Goal: Entertainment & Leisure: Browse casually

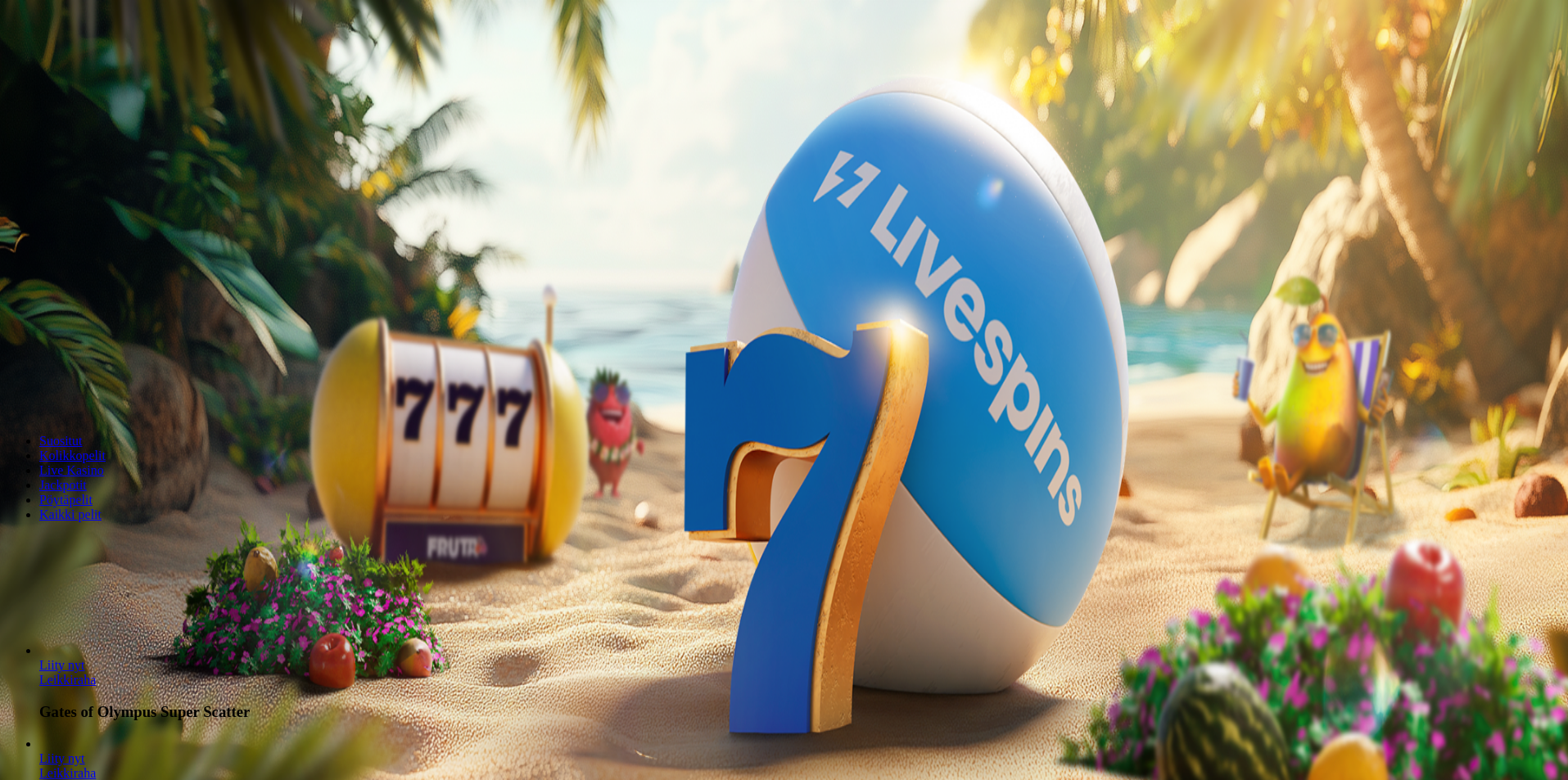
click at [96, 68] on button "Kirjaudu" at bounding box center [114, 59] width 54 height 17
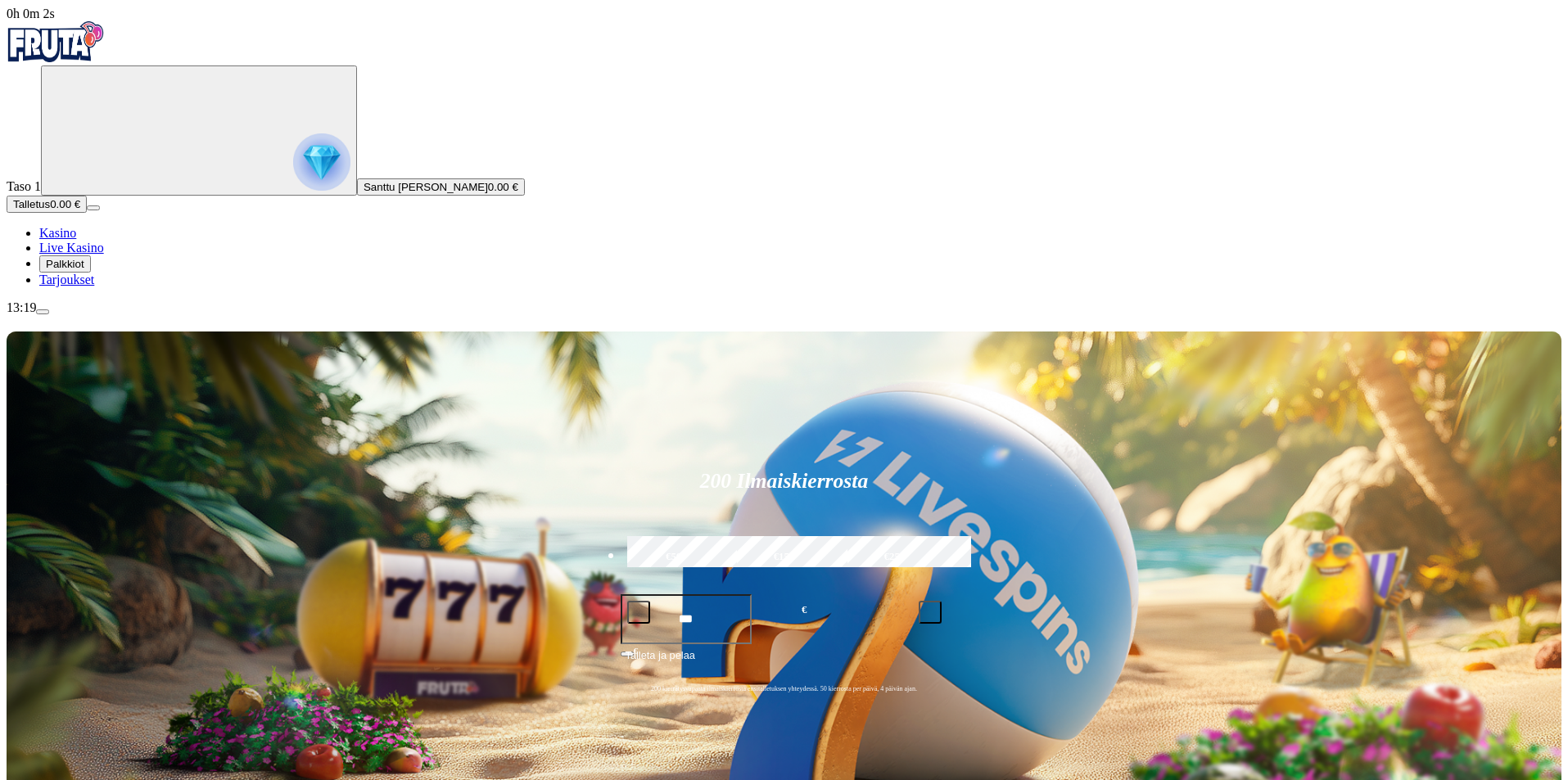
click at [84, 271] on span "Palkkiot" at bounding box center [65, 264] width 38 height 13
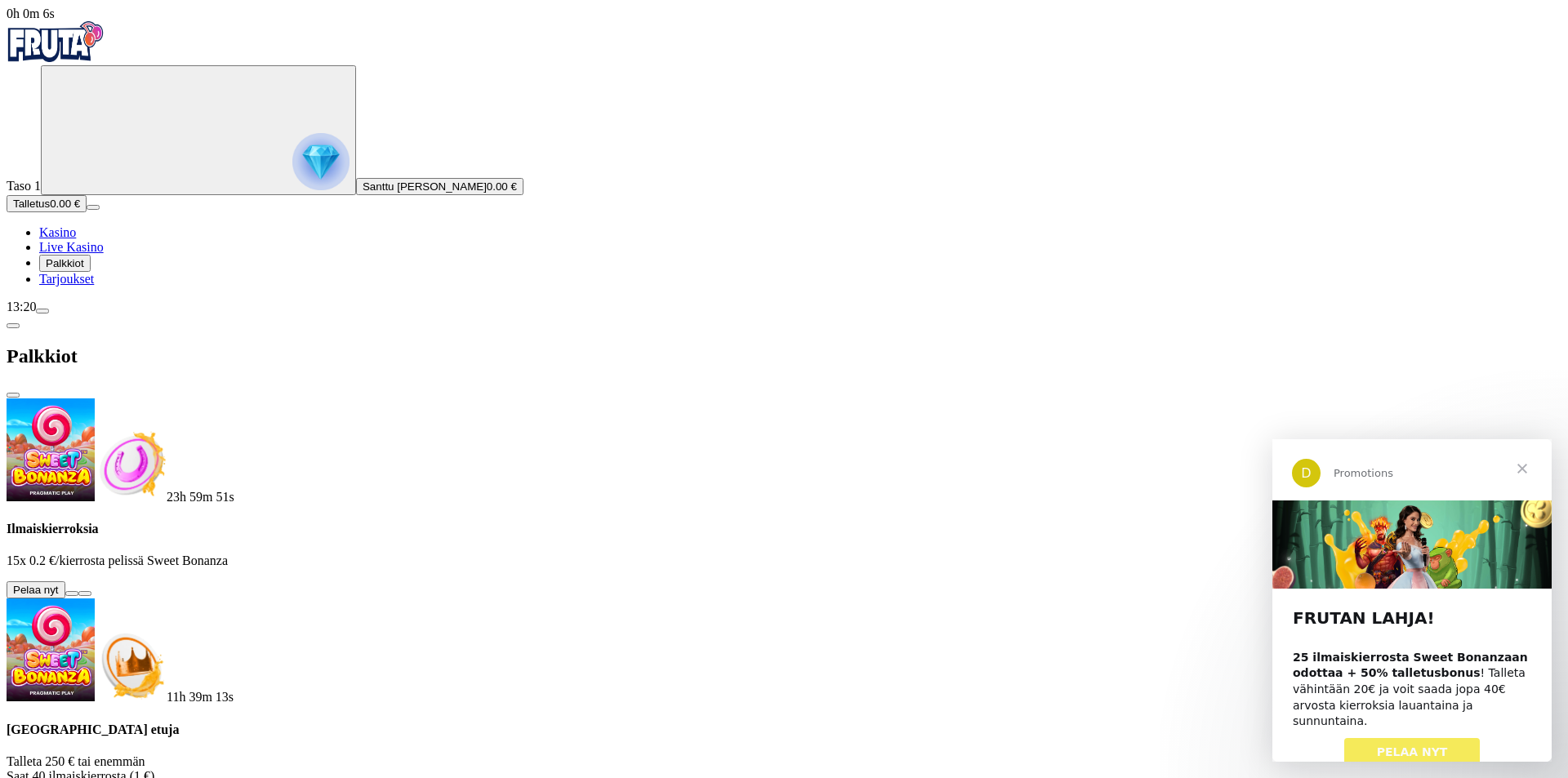
click at [79, 591] on button at bounding box center [72, 593] width 13 height 5
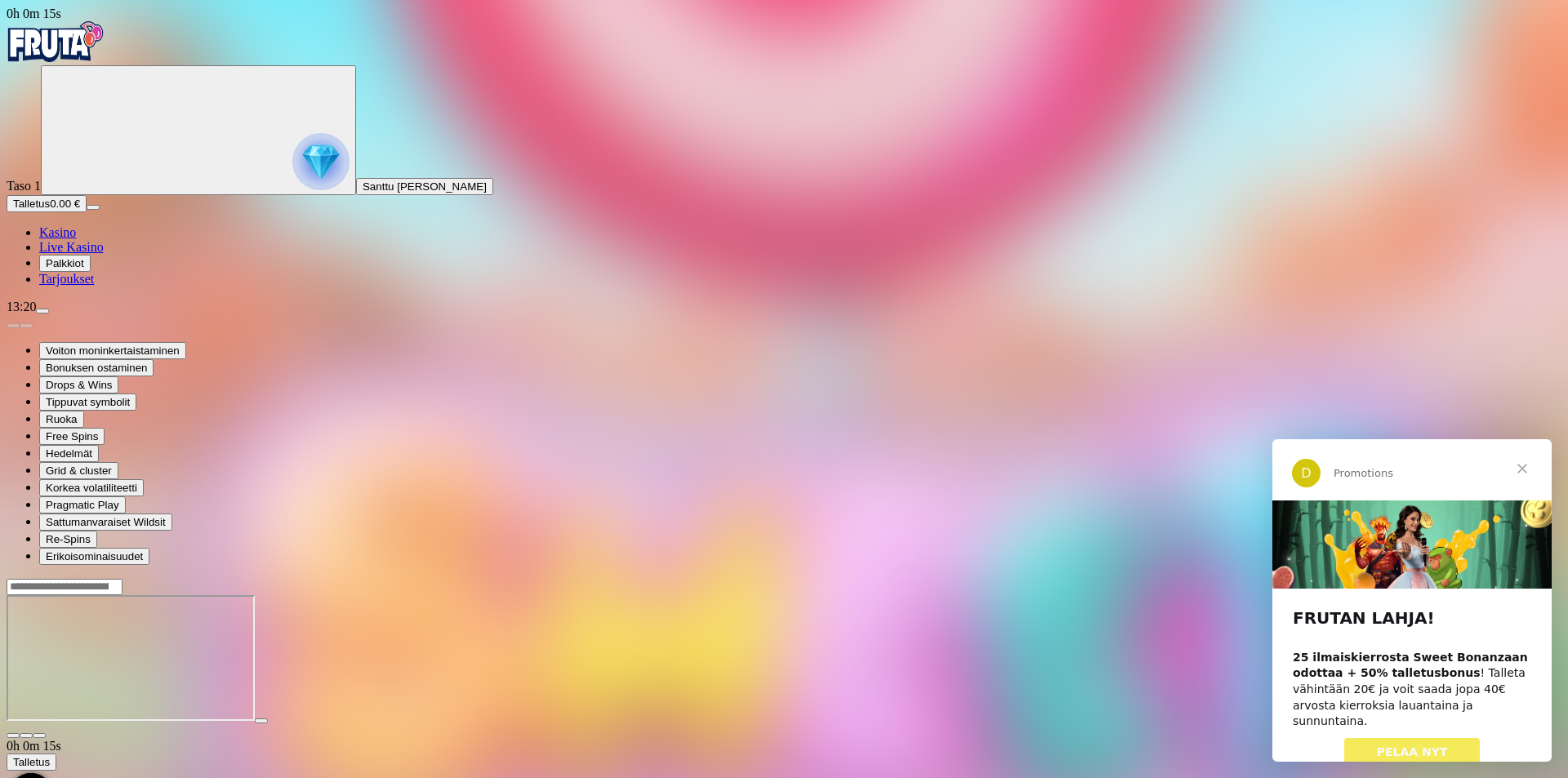
click at [1526, 467] on span "Sulje" at bounding box center [1522, 468] width 59 height 59
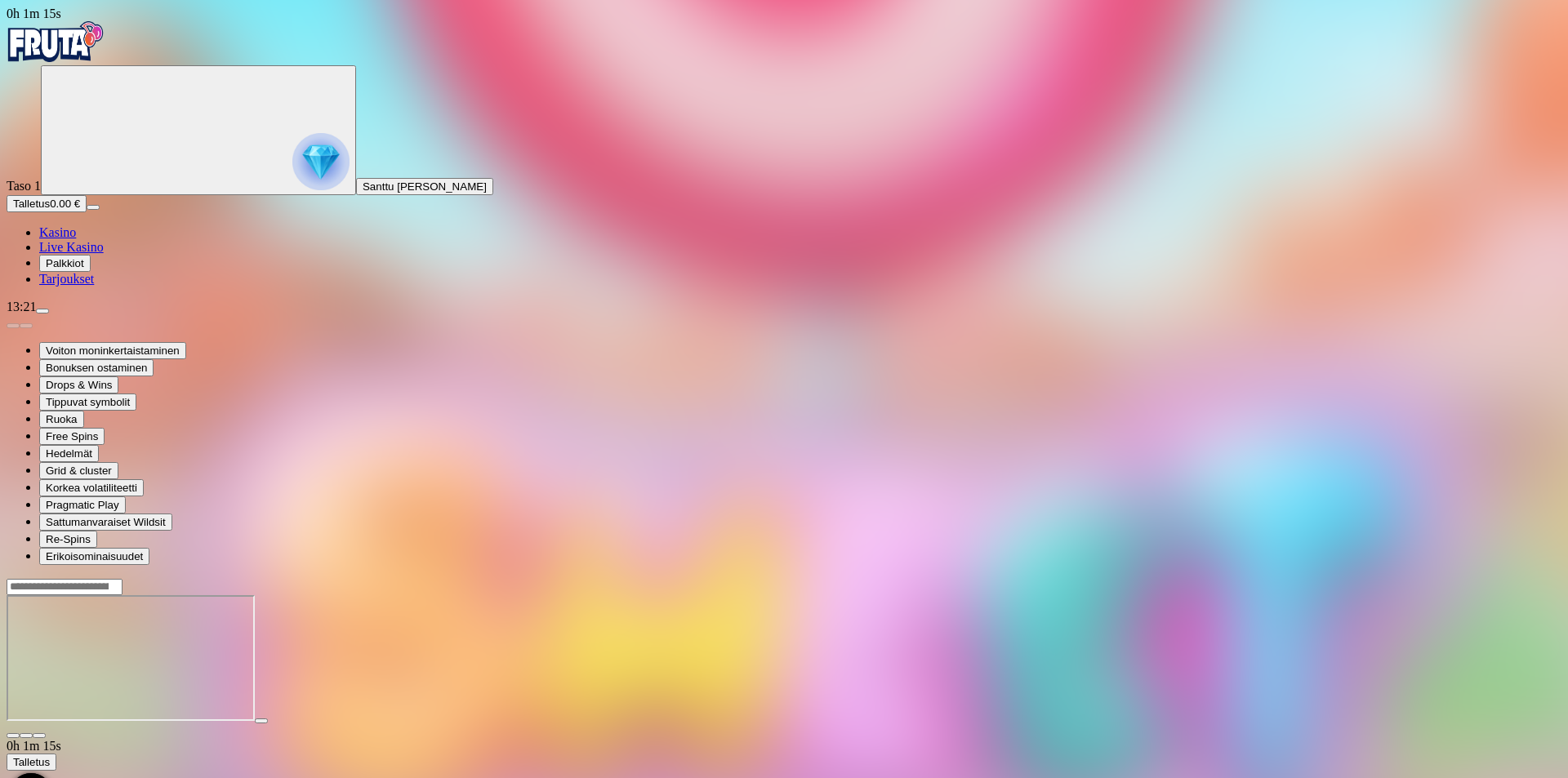
click at [76, 54] on img "Primary" at bounding box center [55, 41] width 98 height 41
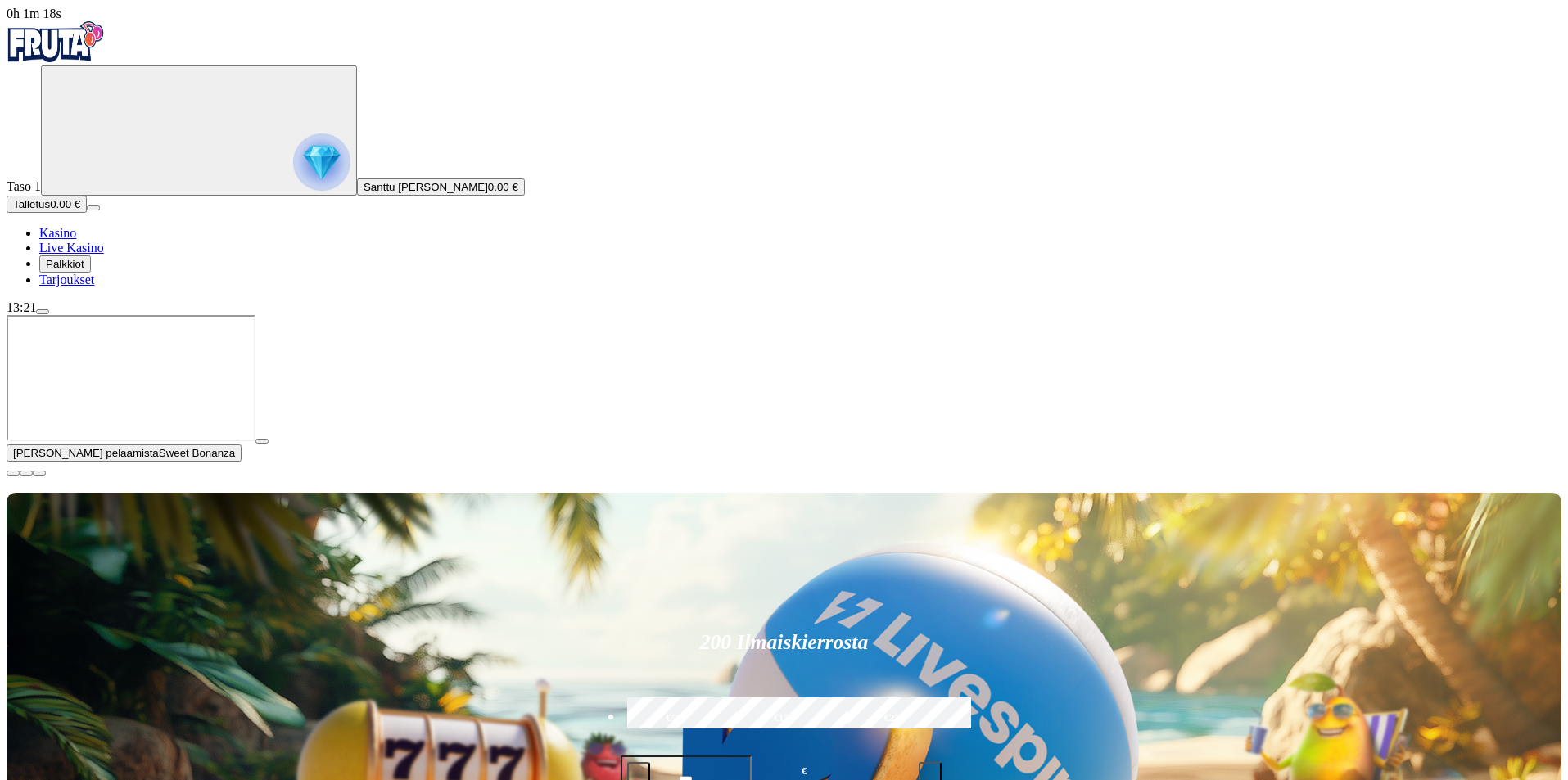
type input "**********"
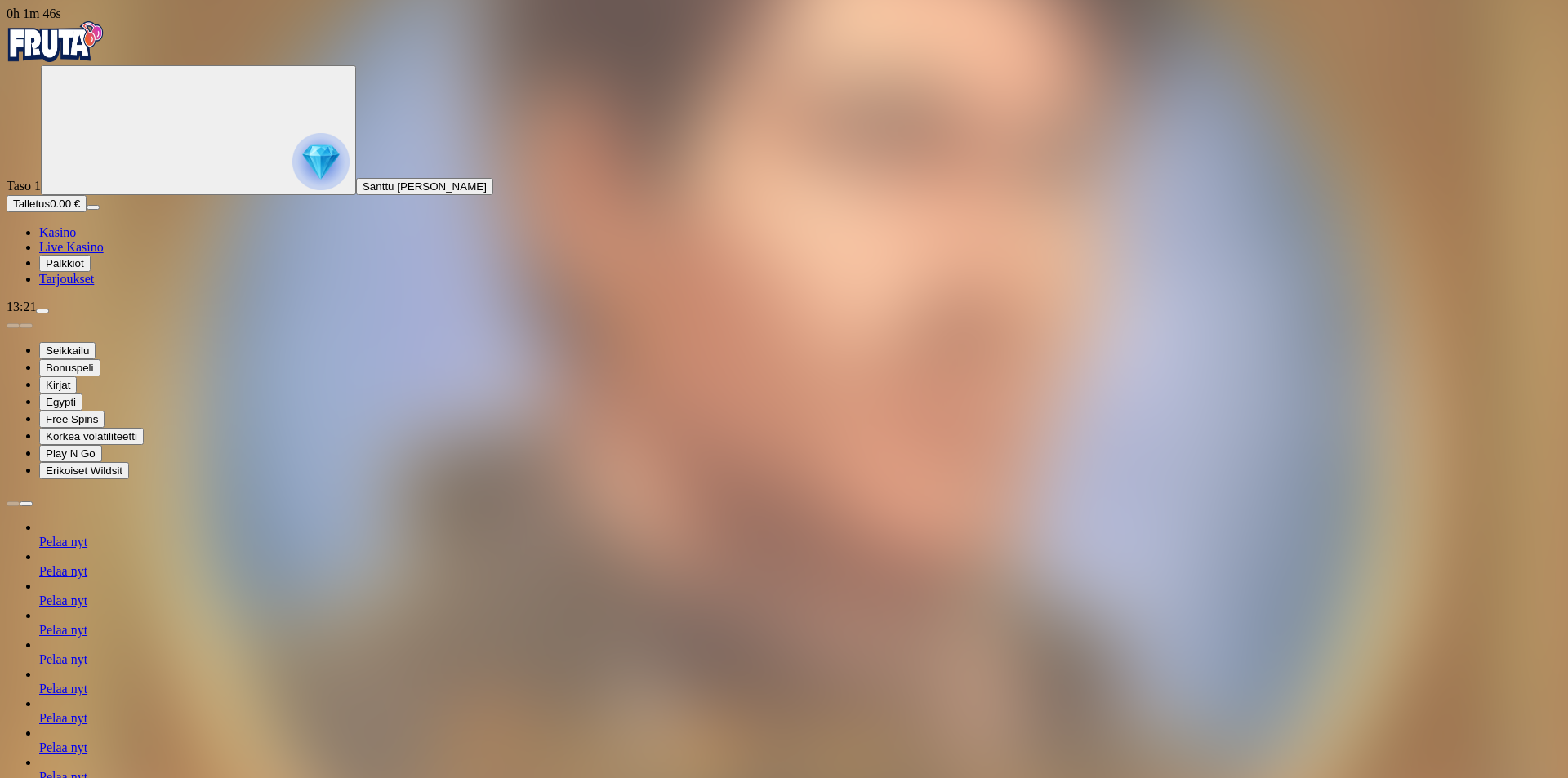
click at [84, 270] on span "Palkkiot" at bounding box center [64, 264] width 38 height 13
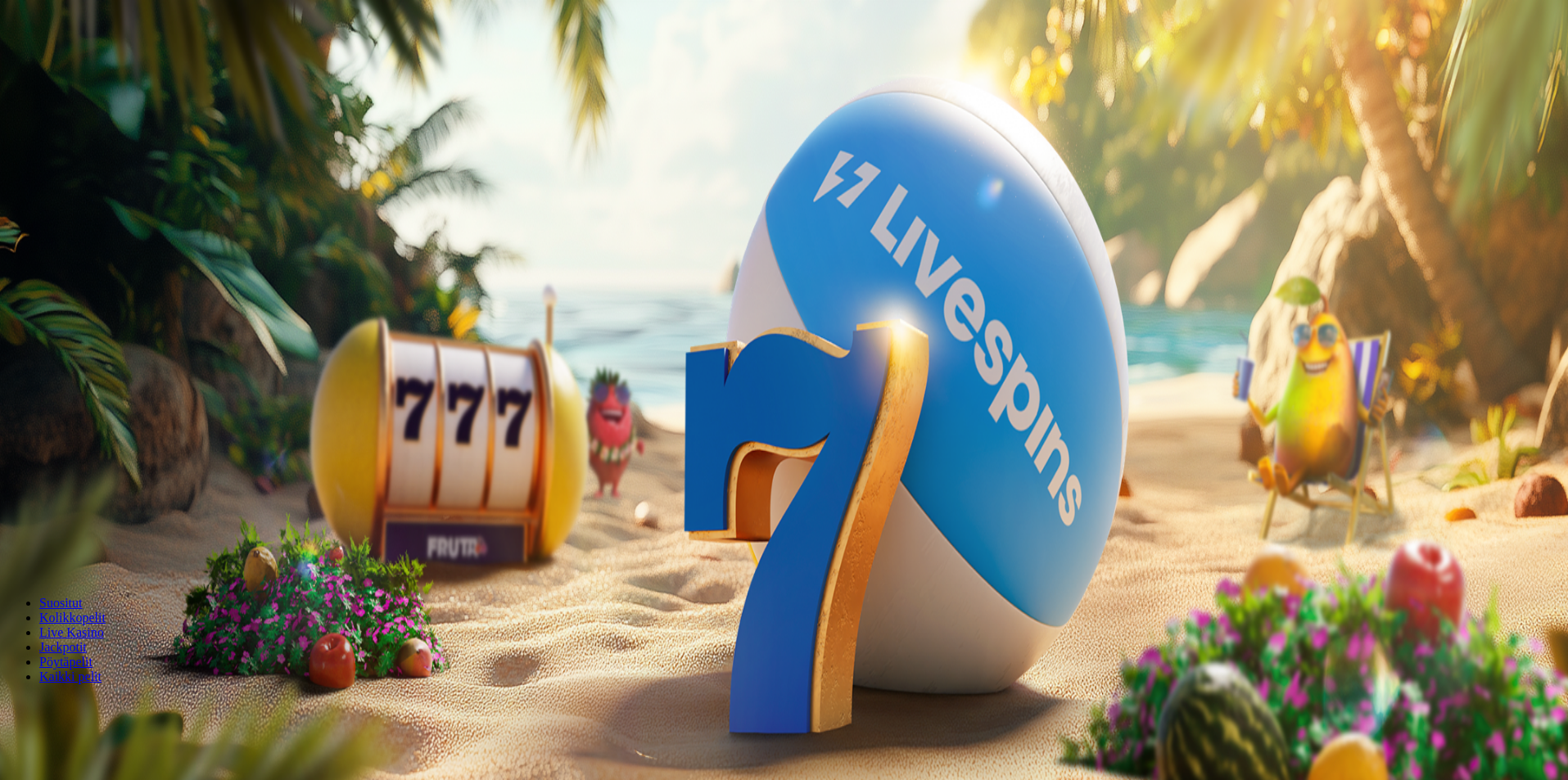
click at [84, 271] on span "Palkkiot" at bounding box center [65, 264] width 38 height 13
click at [114, 610] on span "info icon" at bounding box center [114, 610] width 0 height 0
